Goal: Transaction & Acquisition: Purchase product/service

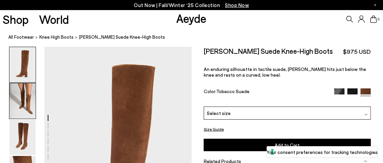
click at [23, 102] on img at bounding box center [22, 100] width 26 height 35
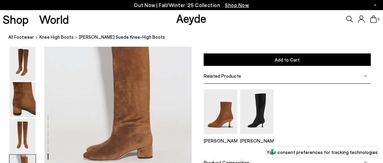
scroll to position [1038, 0]
click at [22, 130] on img at bounding box center [22, 135] width 26 height 35
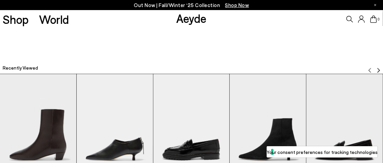
scroll to position [1595, 0]
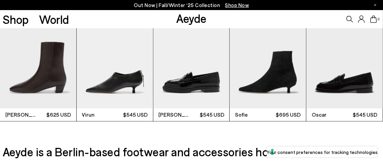
click at [134, 84] on img "2 / 7" at bounding box center [115, 57] width 76 height 101
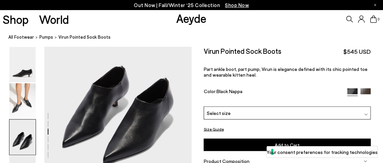
scroll to position [370, 0]
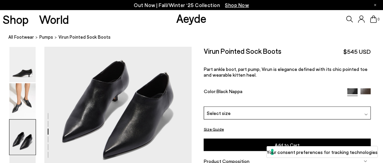
click at [299, 111] on div "Select size" at bounding box center [287, 113] width 167 height 13
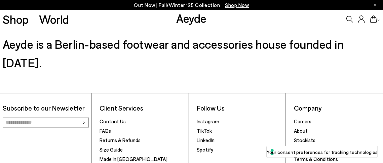
scroll to position [1512, 0]
